Goal: Transaction & Acquisition: Purchase product/service

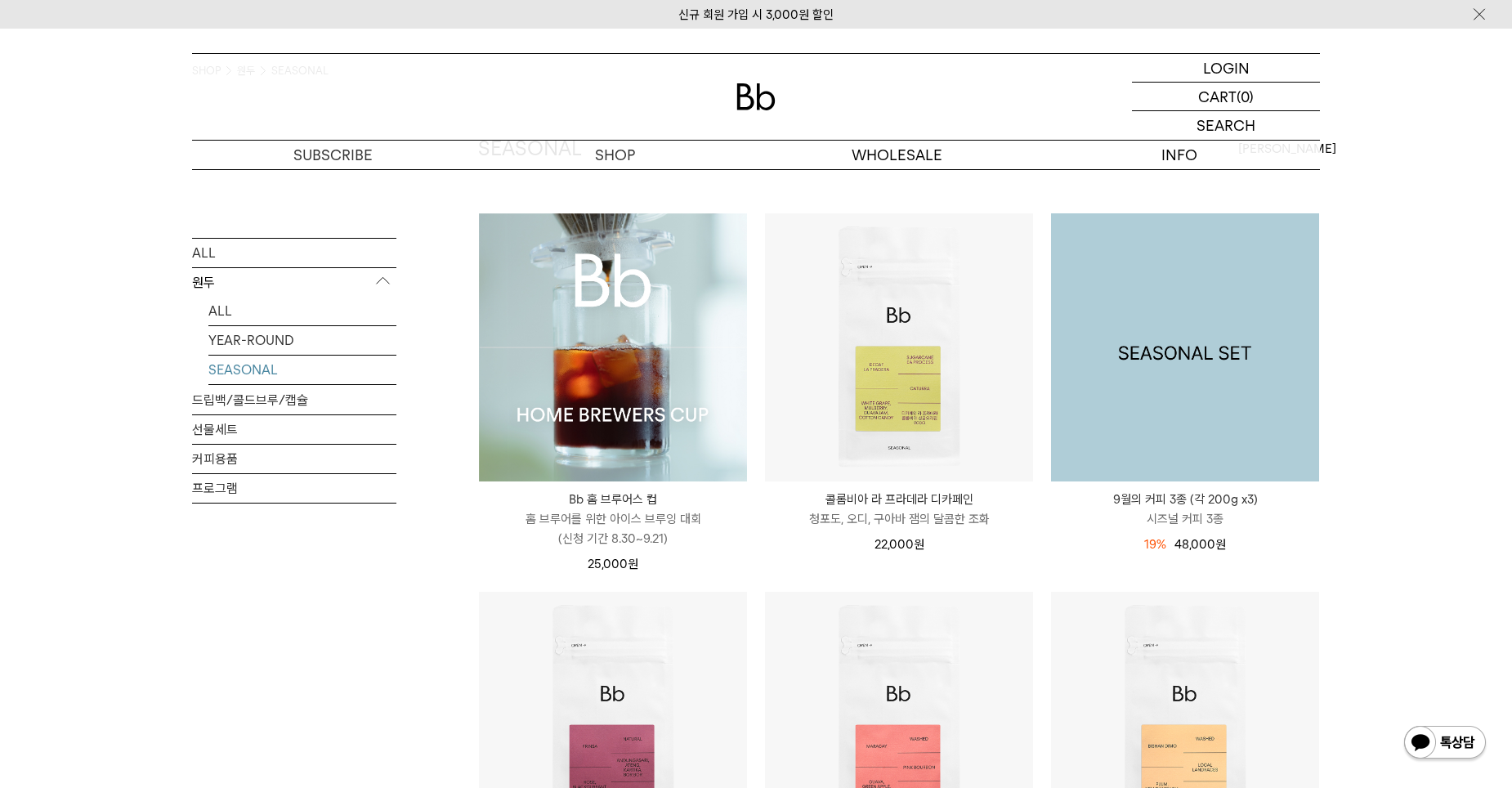
scroll to position [163, 0]
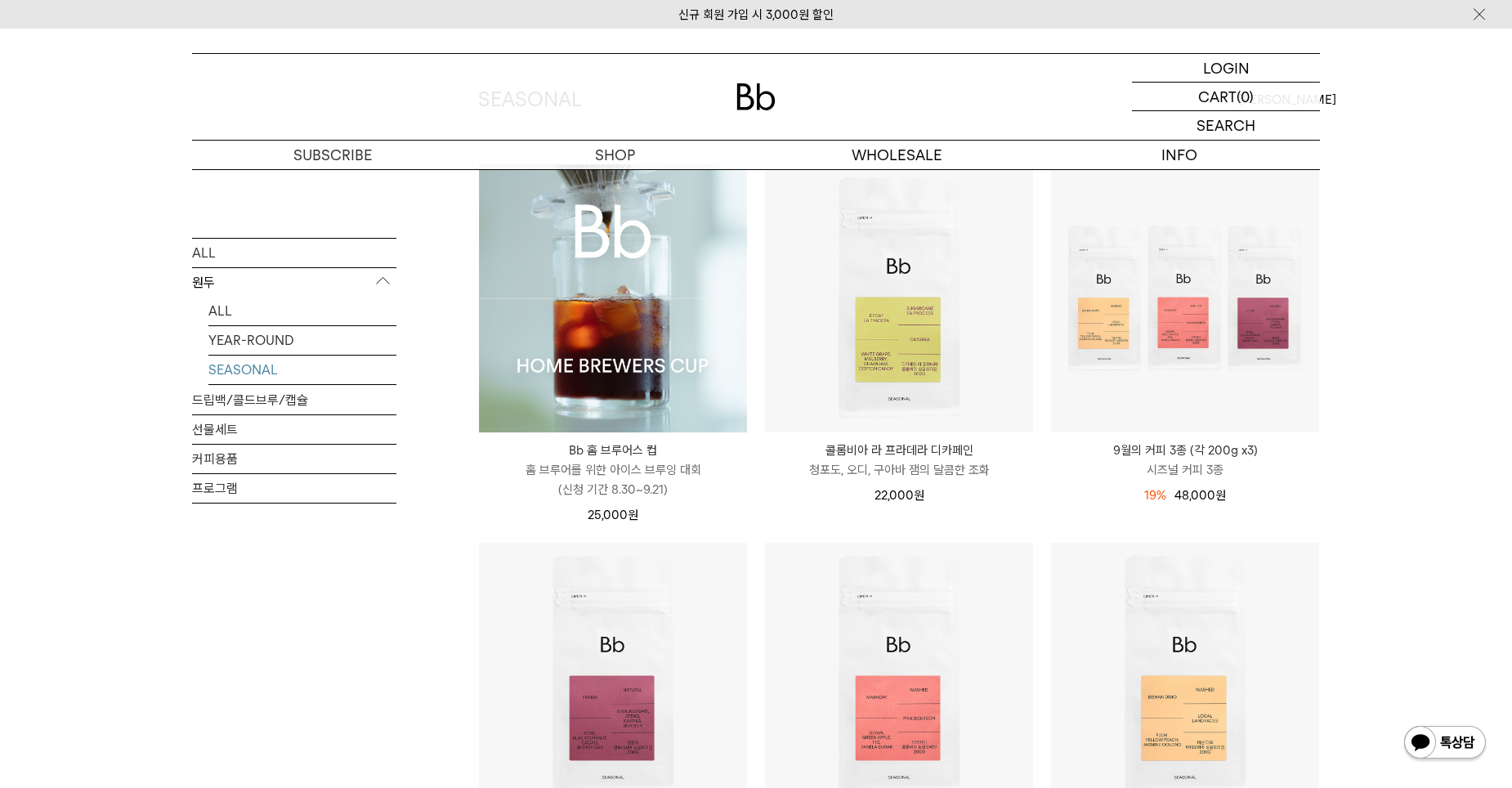
click at [644, 391] on img at bounding box center [613, 298] width 268 height 268
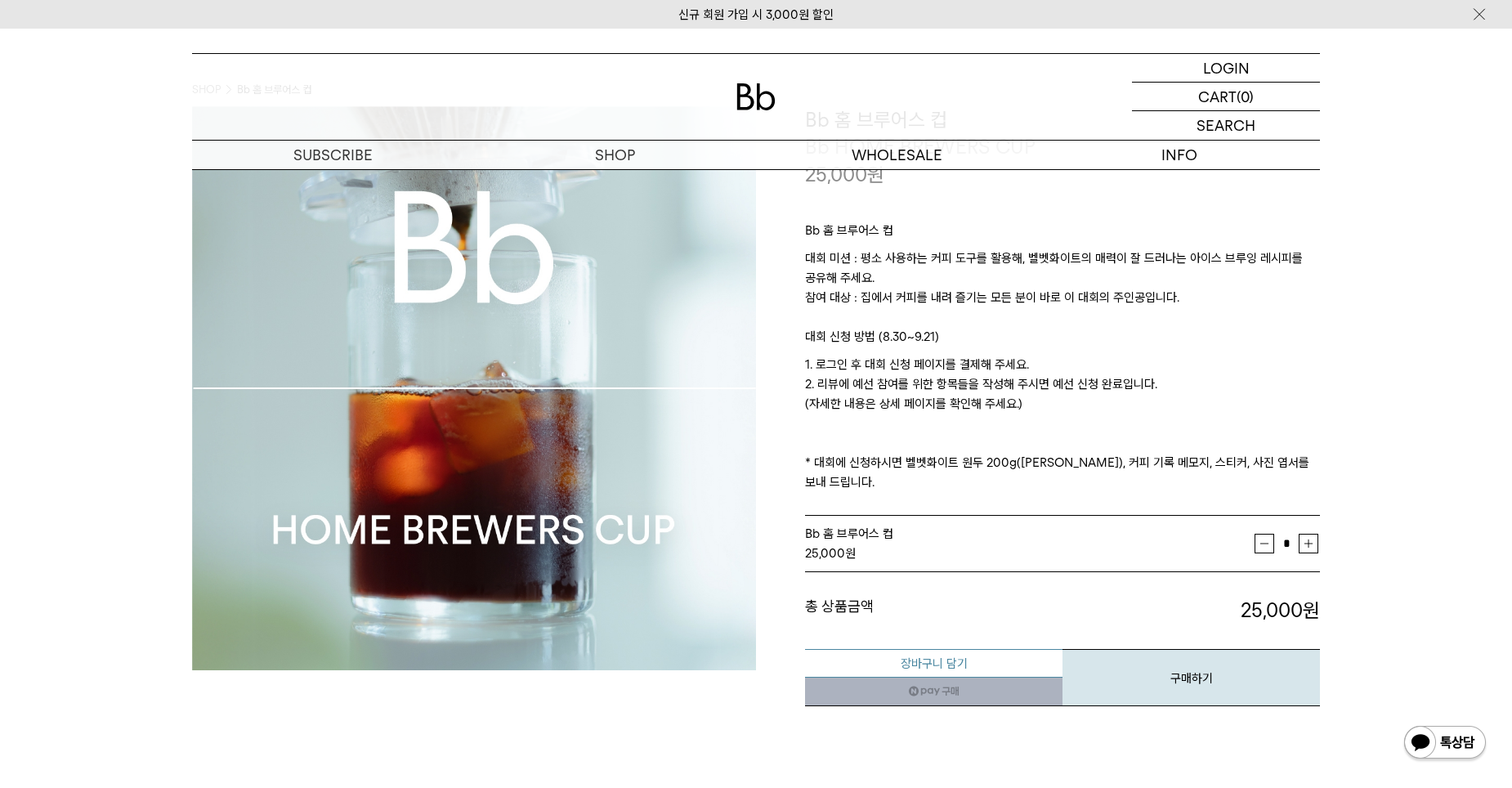
scroll to position [82, 0]
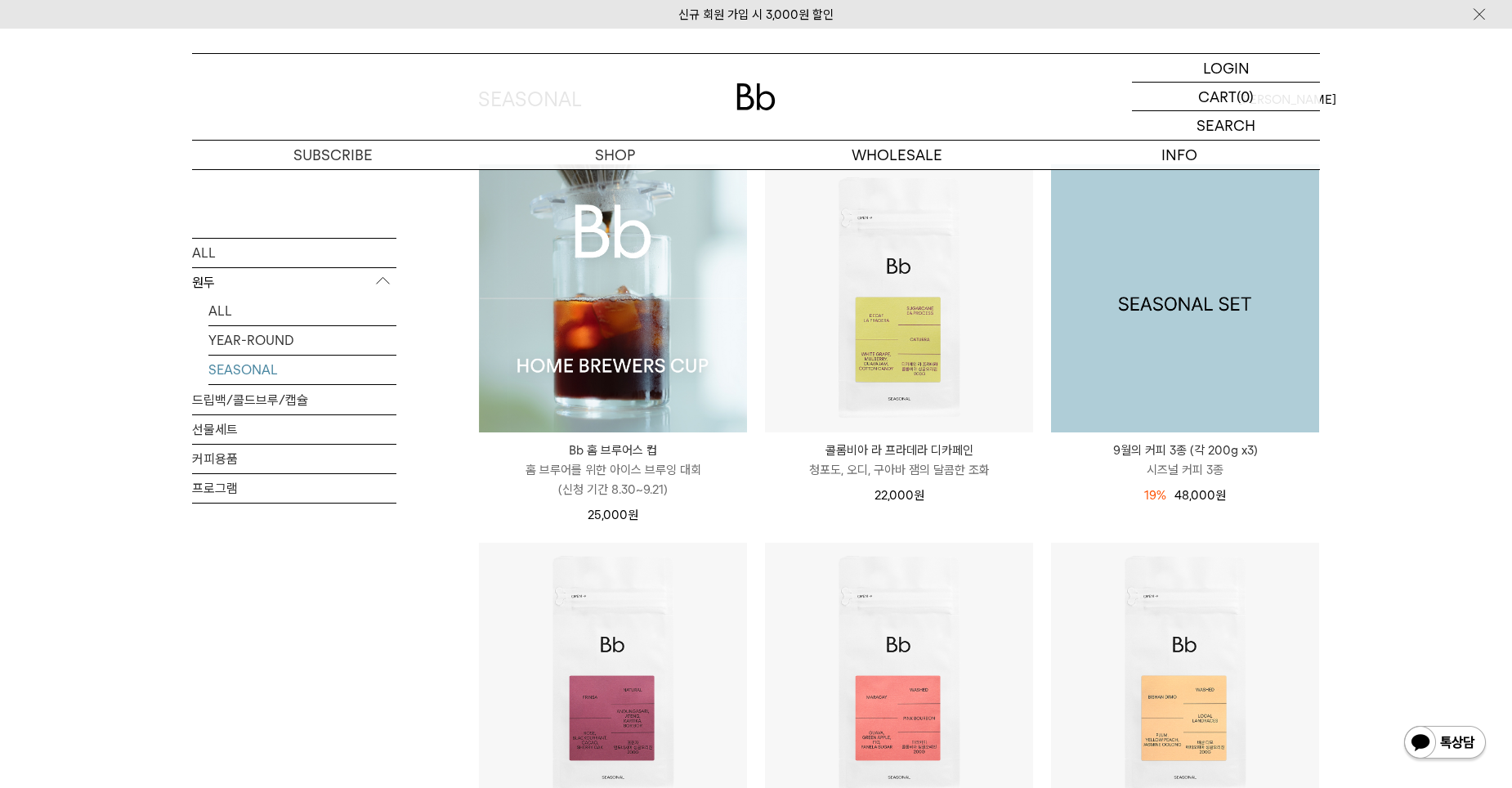
click at [1226, 357] on img at bounding box center [1185, 298] width 268 height 268
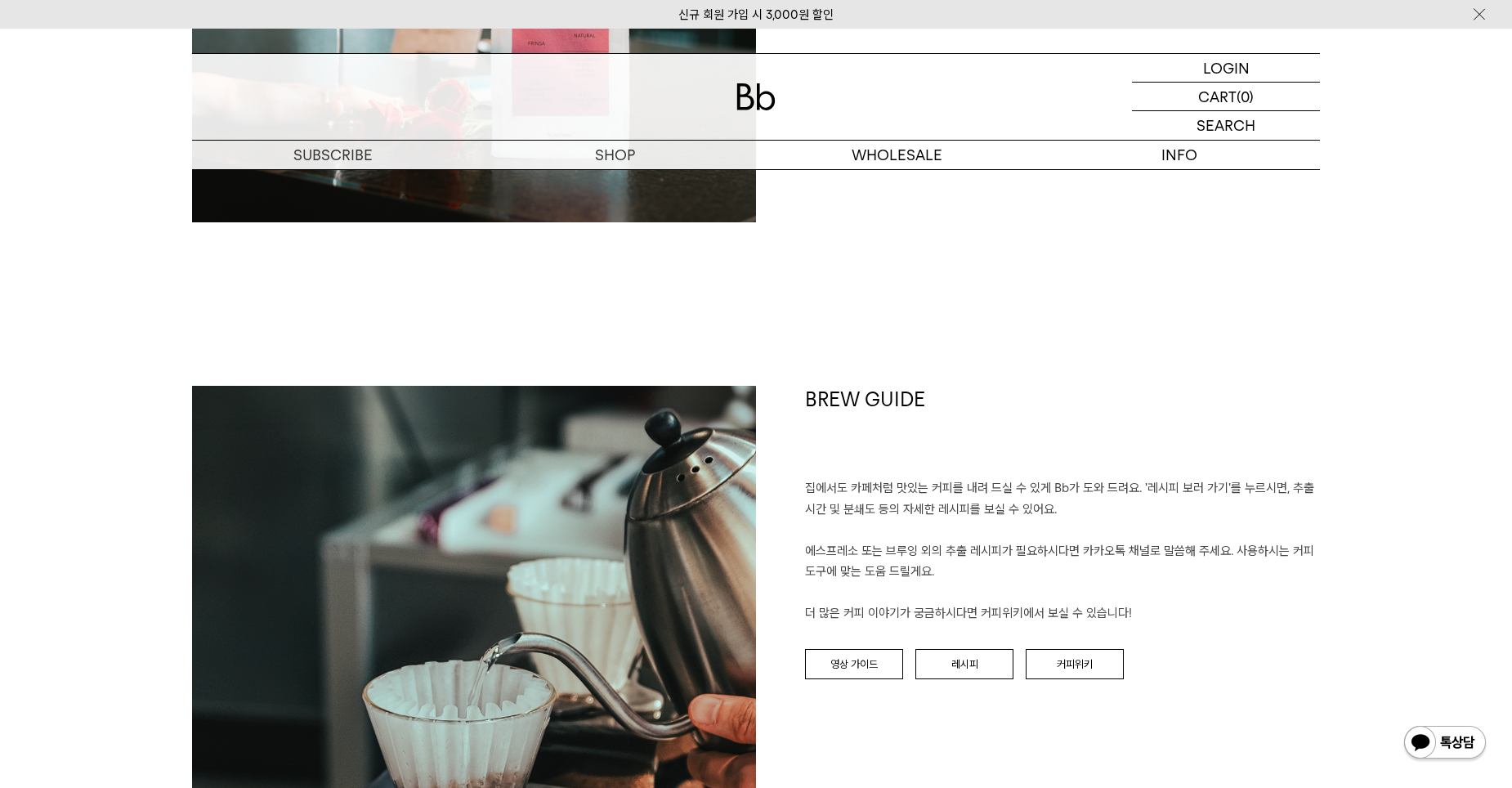
scroll to position [3186, 0]
